Goal: Task Accomplishment & Management: Manage account settings

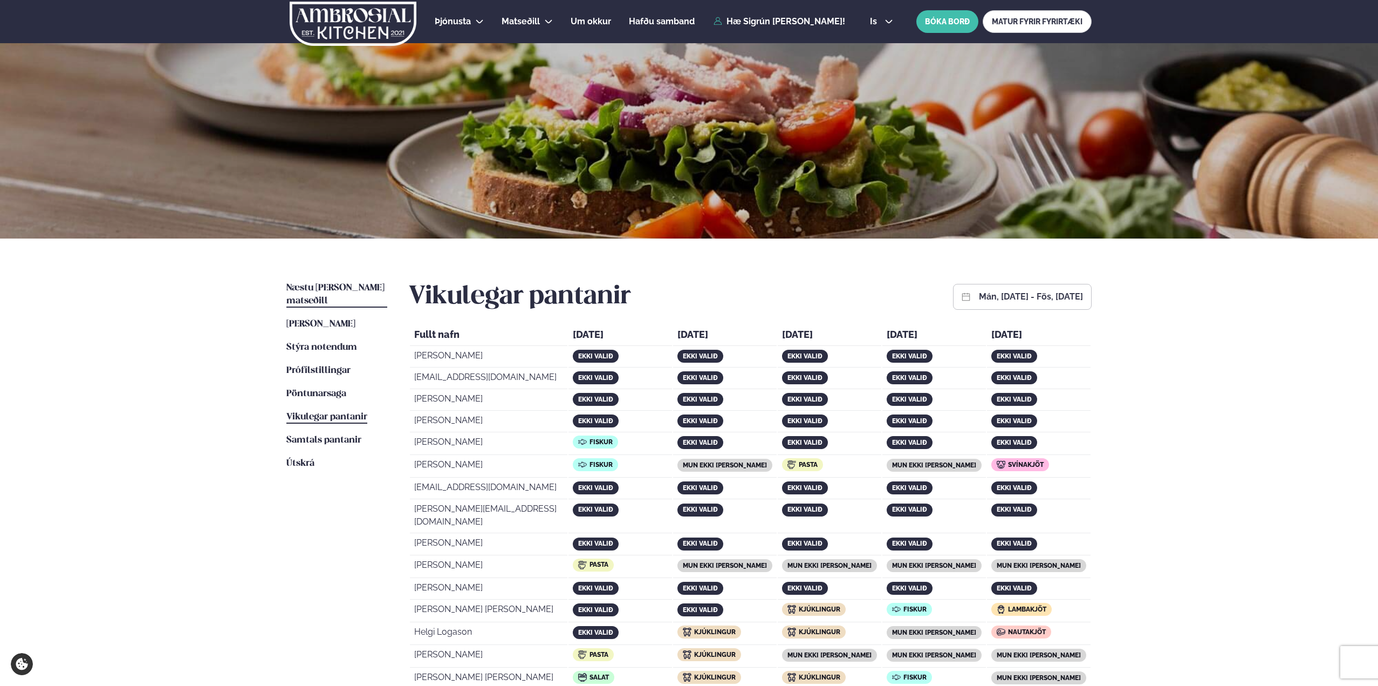
click at [315, 288] on span "Næstu [PERSON_NAME] matseðill" at bounding box center [335, 294] width 98 height 22
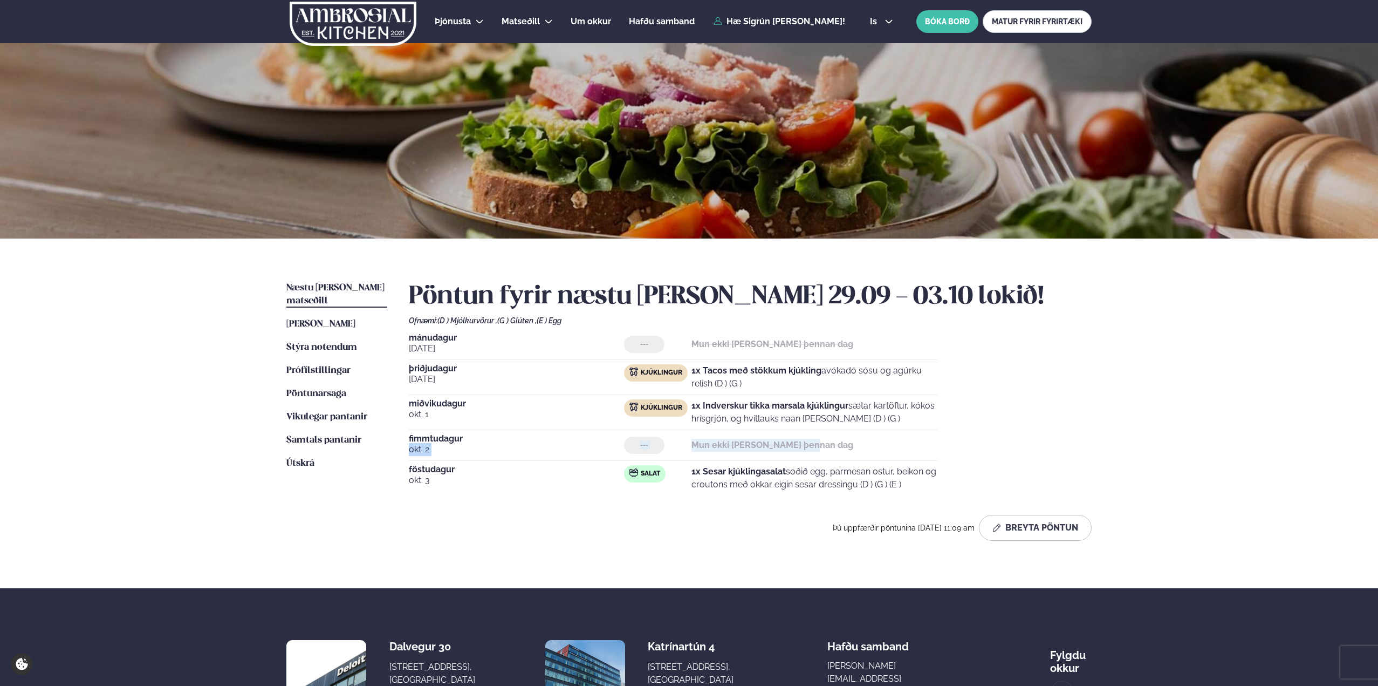
drag, startPoint x: 814, startPoint y: 450, endPoint x: 468, endPoint y: 440, distance: 345.4
click at [468, 440] on div "[DATE] --- Mun ekki [PERSON_NAME] þennan dag" at bounding box center [673, 447] width 529 height 26
click at [468, 440] on span "fimmtudagur" at bounding box center [516, 438] width 215 height 9
click at [329, 435] on span "Samtals pantanir" at bounding box center [323, 439] width 75 height 9
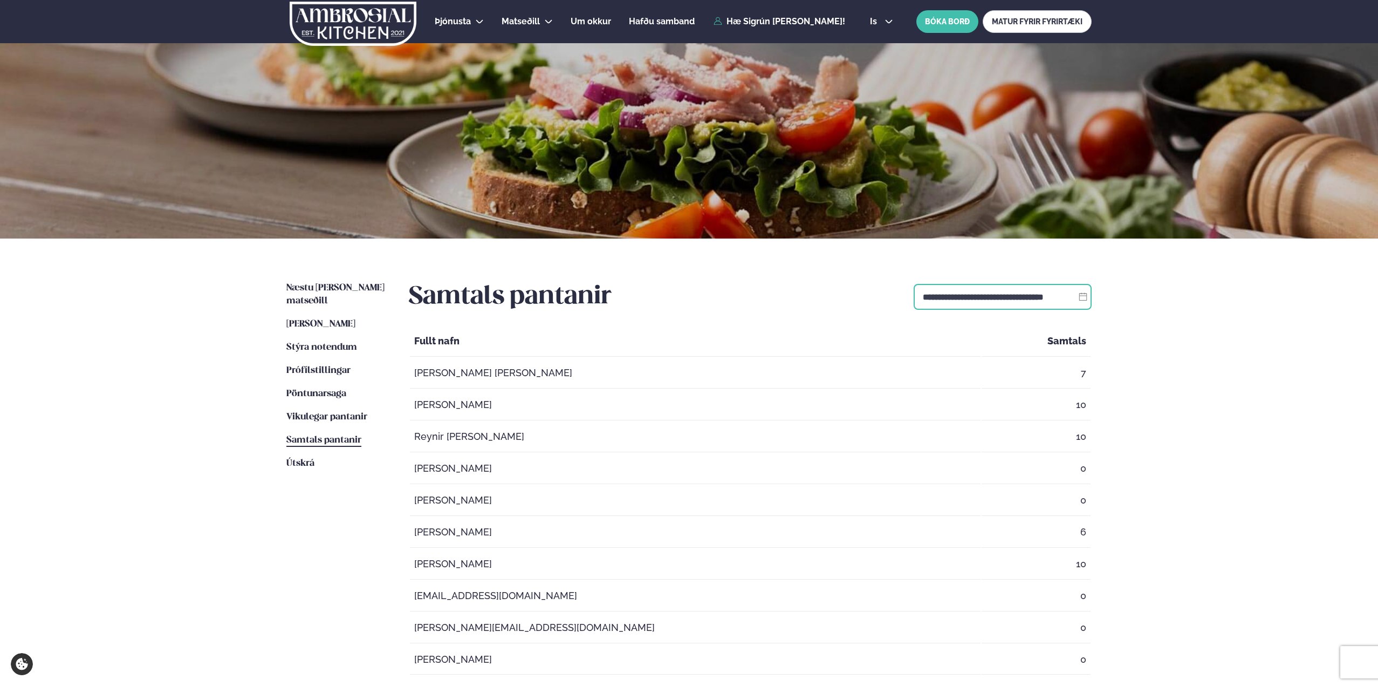
click at [964, 289] on input "**********" at bounding box center [1003, 297] width 178 height 26
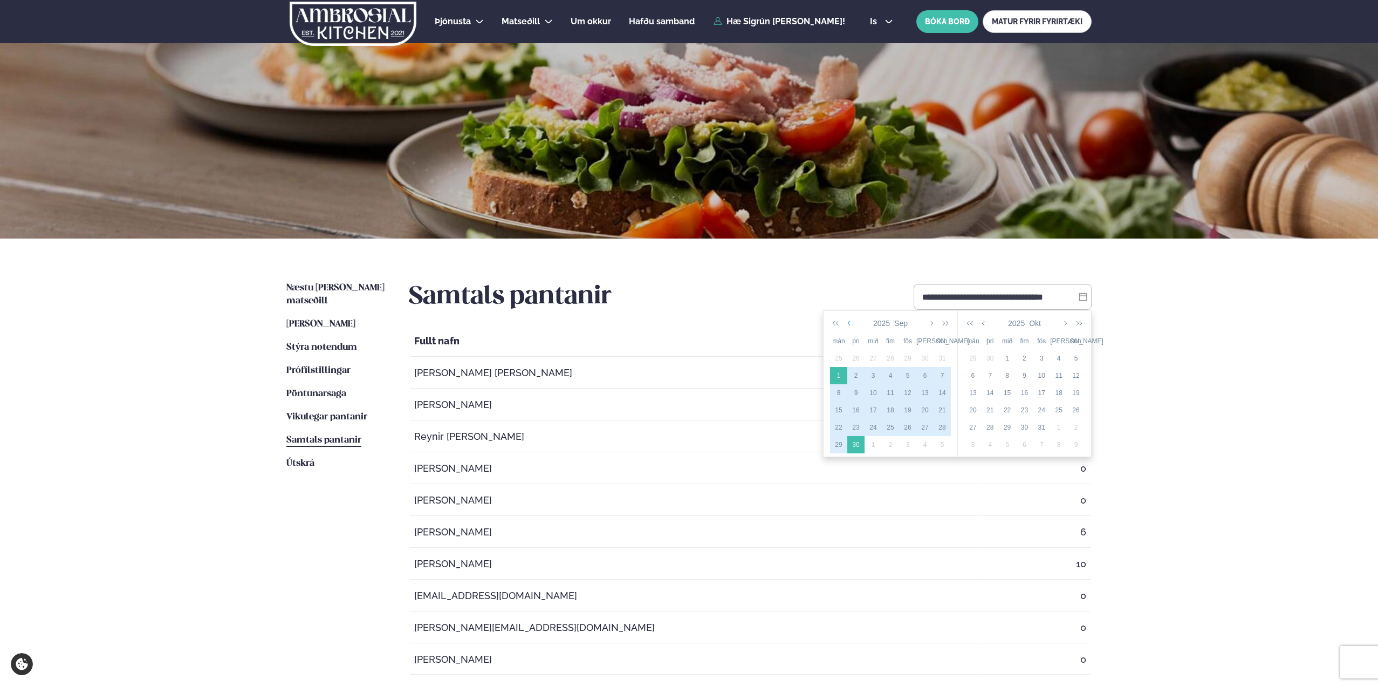
click at [847, 323] on button "button" at bounding box center [850, 323] width 10 height 18
click at [890, 409] on div "21" at bounding box center [890, 410] width 17 height 10
click at [987, 325] on icon "button" at bounding box center [984, 323] width 5 height 9
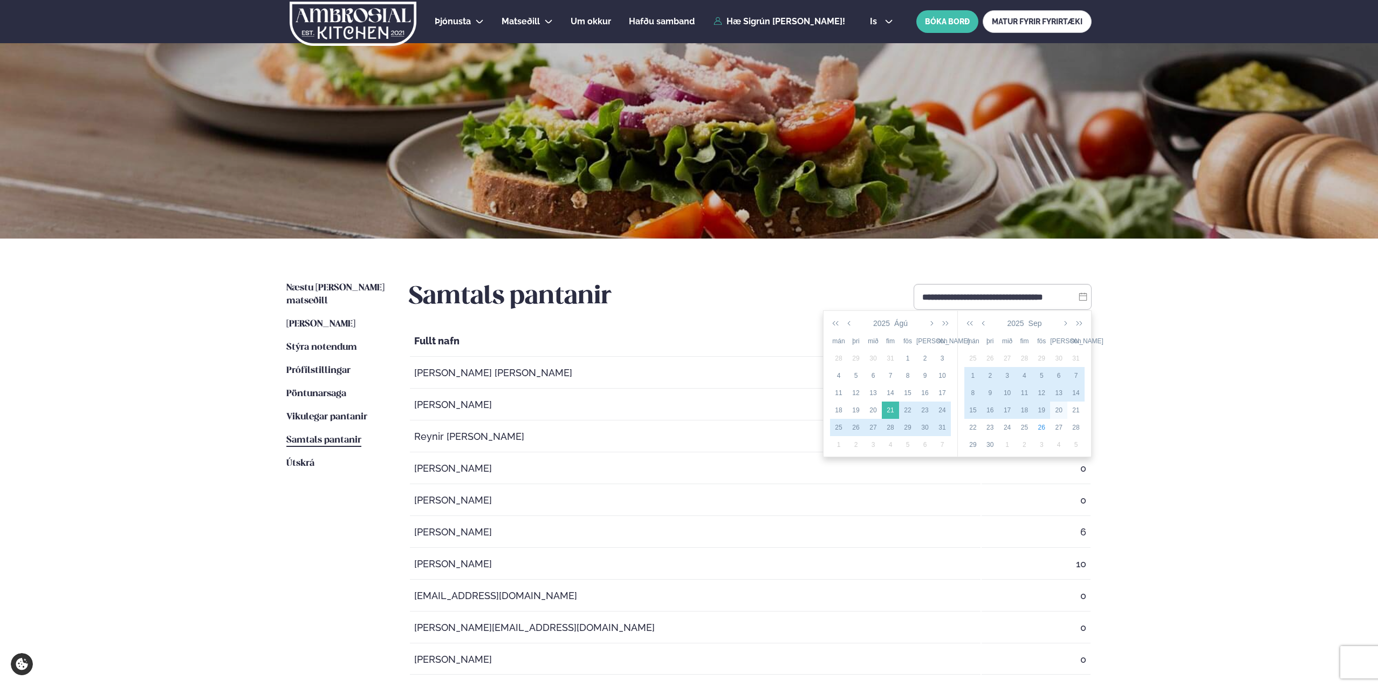
click at [1061, 409] on div "20" at bounding box center [1058, 410] width 17 height 10
type input "**********"
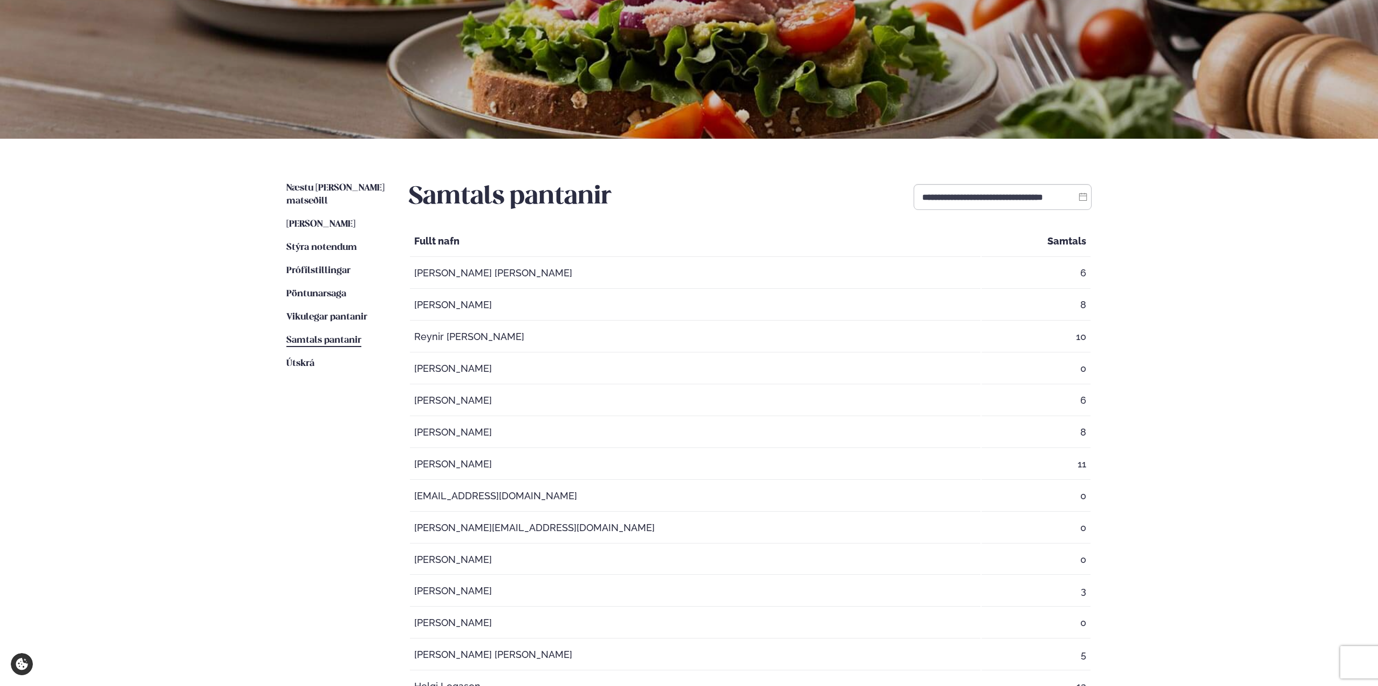
scroll to position [108, 0]
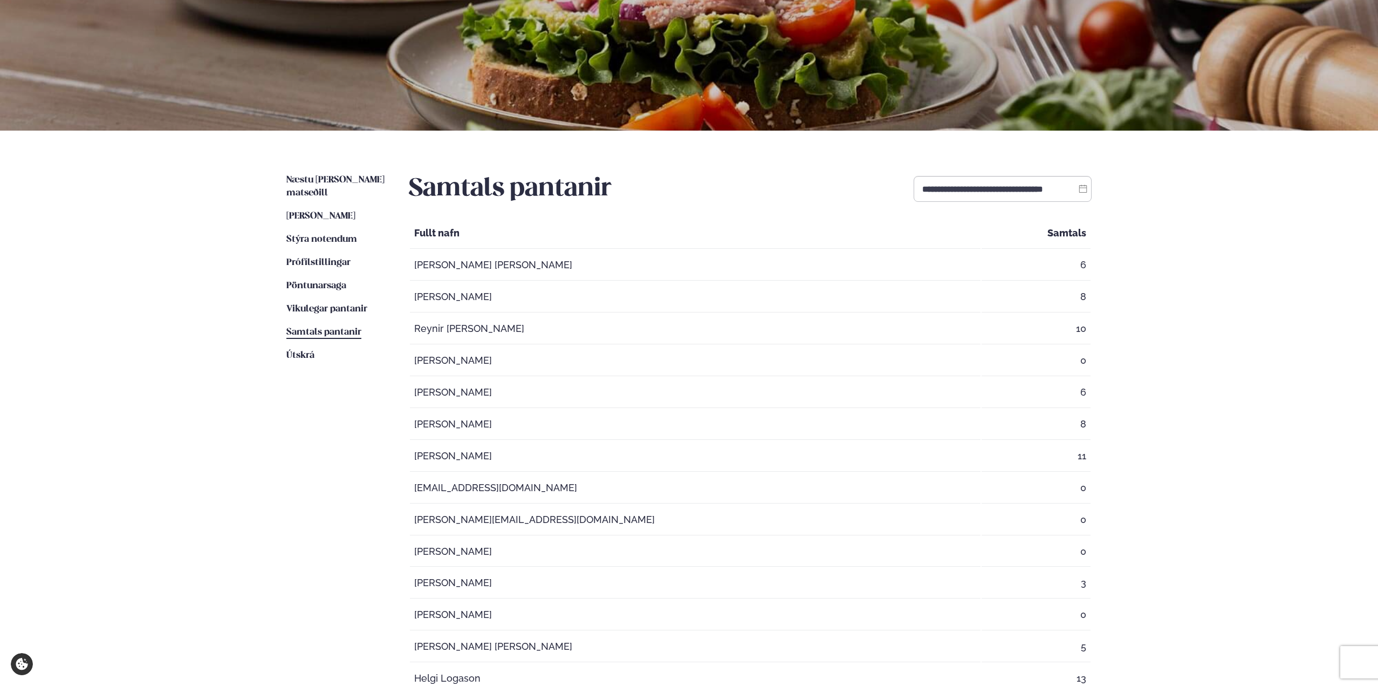
drag, startPoint x: 612, startPoint y: 496, endPoint x: 1096, endPoint y: 490, distance: 484.0
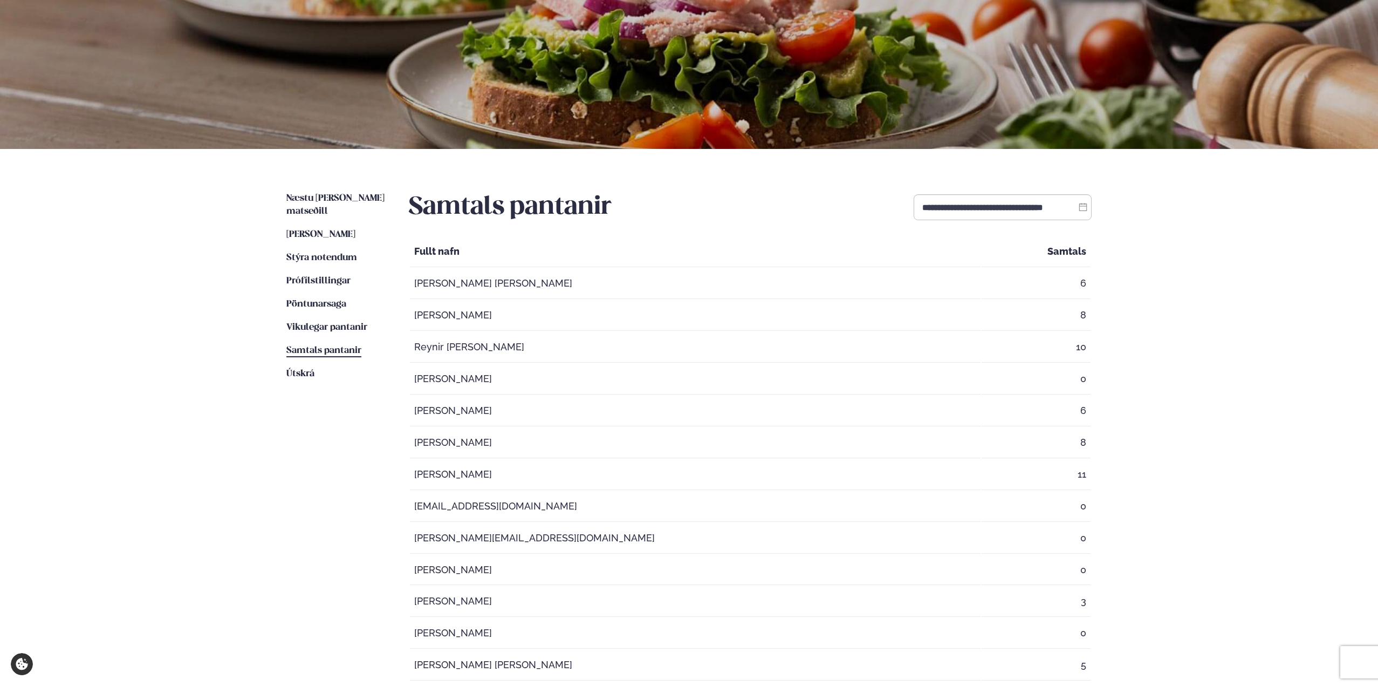
scroll to position [0, 0]
